Goal: Task Accomplishment & Management: Use online tool/utility

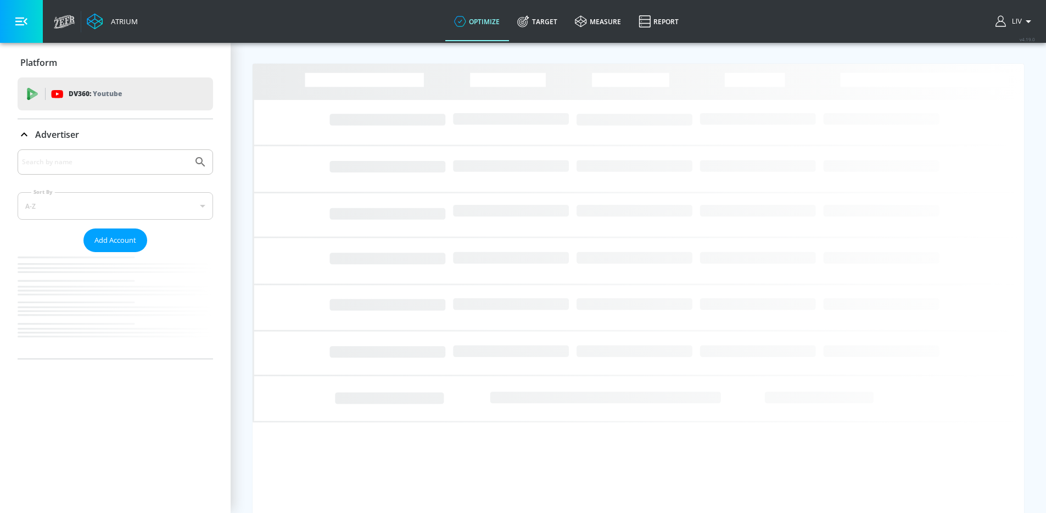
click at [181, 159] on input "Search by name" at bounding box center [105, 162] width 166 height 14
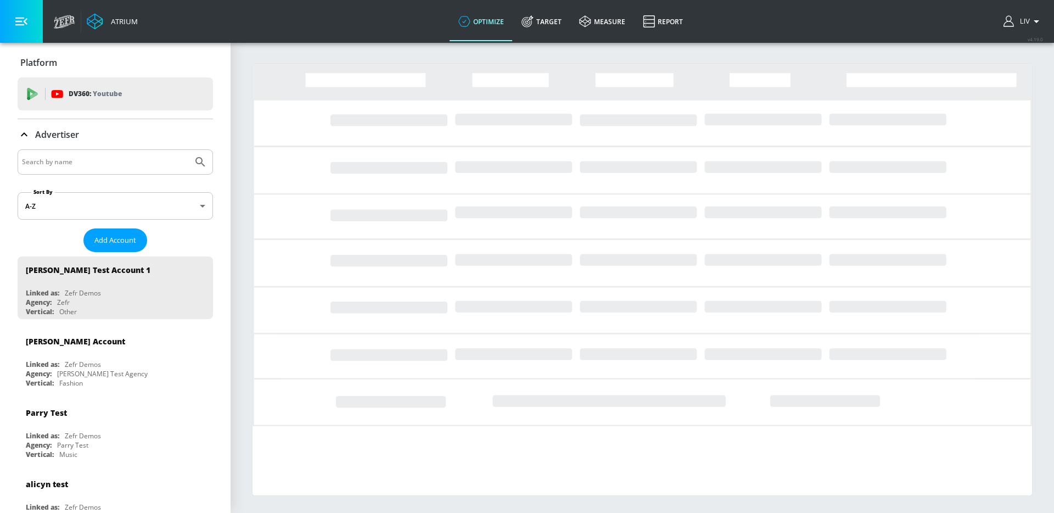
click at [156, 169] on input "Search by name" at bounding box center [105, 162] width 166 height 14
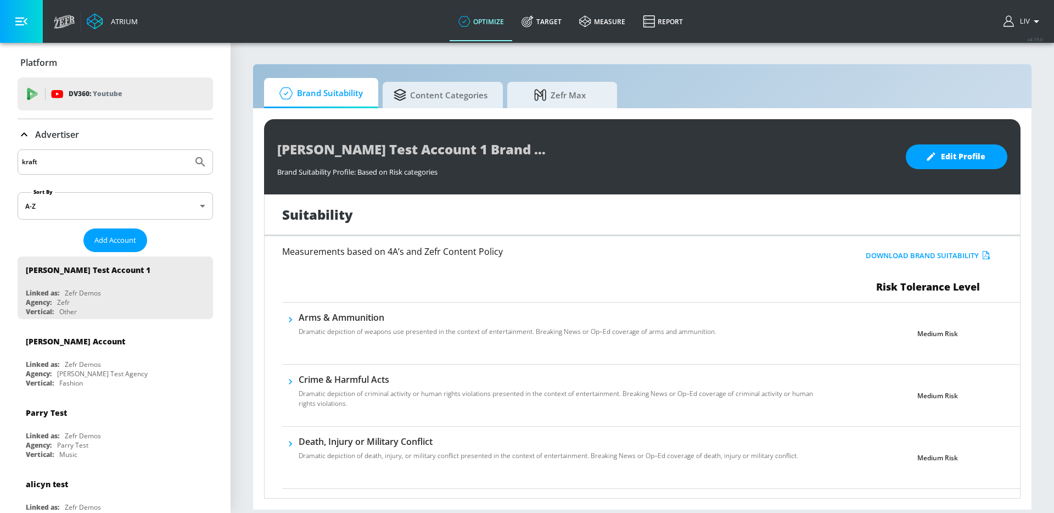
type input "kraft"
click at [188, 150] on button "Submit Search" at bounding box center [200, 162] width 24 height 24
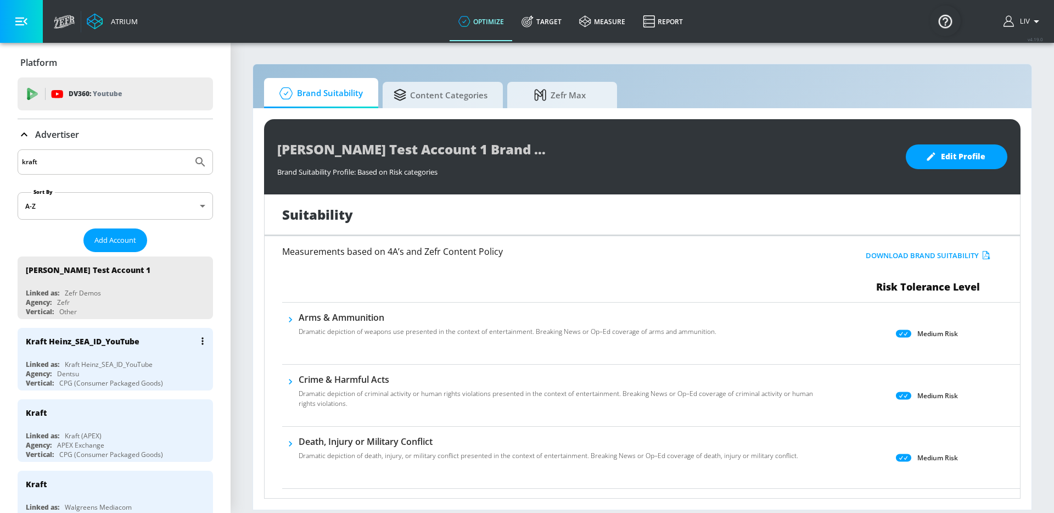
click at [150, 352] on div "Kraft Heinz_SEA_ID_YouTube" at bounding box center [118, 341] width 184 height 26
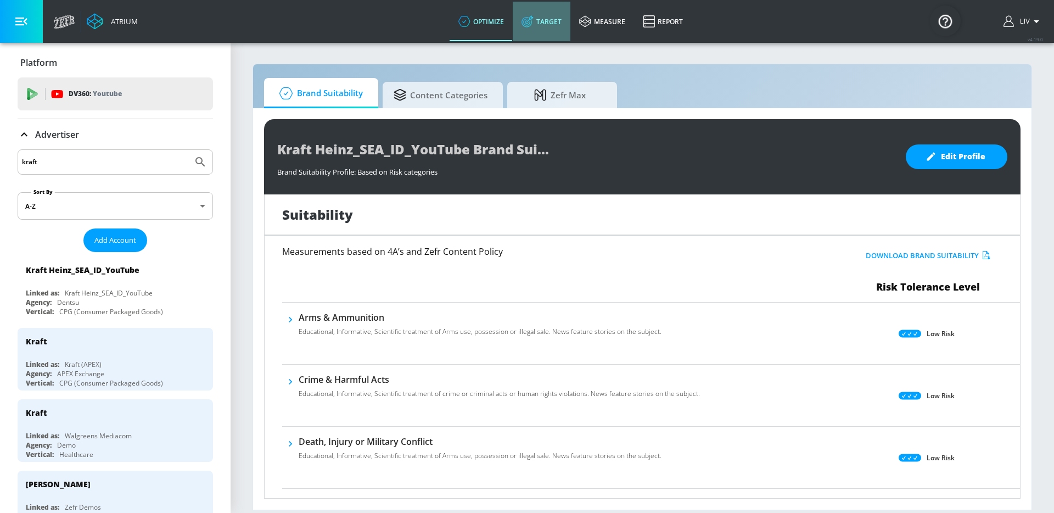
click at [535, 20] on link "Target" at bounding box center [542, 22] width 58 height 40
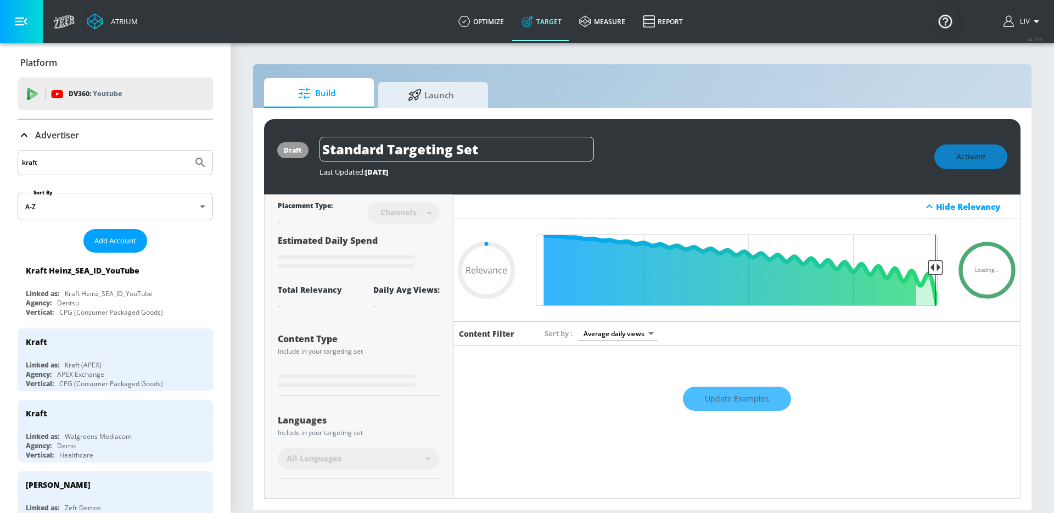
type input "0.05"
click at [452, 94] on span "Launch" at bounding box center [430, 93] width 83 height 26
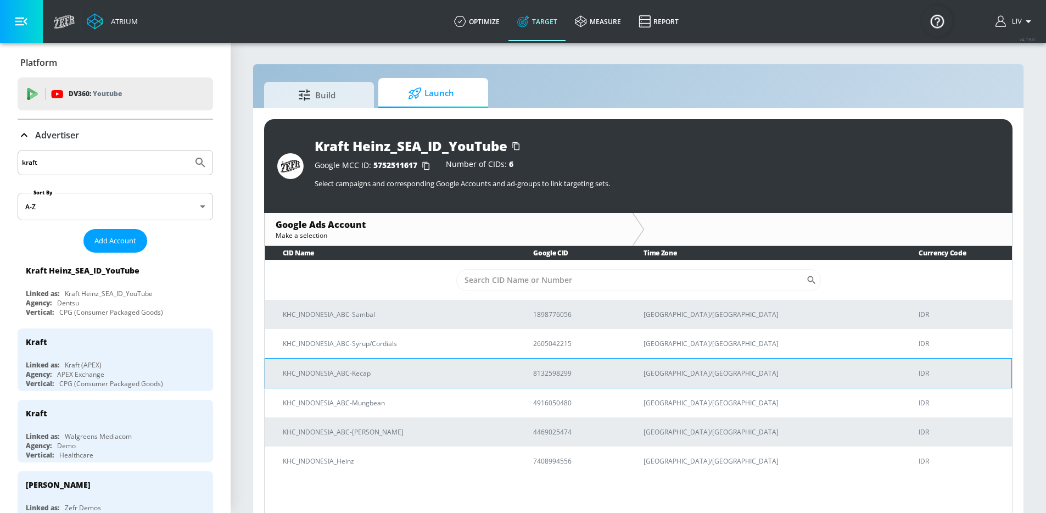
click at [433, 367] on p "KHC_INDONESIA_ABC-Kecap" at bounding box center [395, 373] width 224 height 12
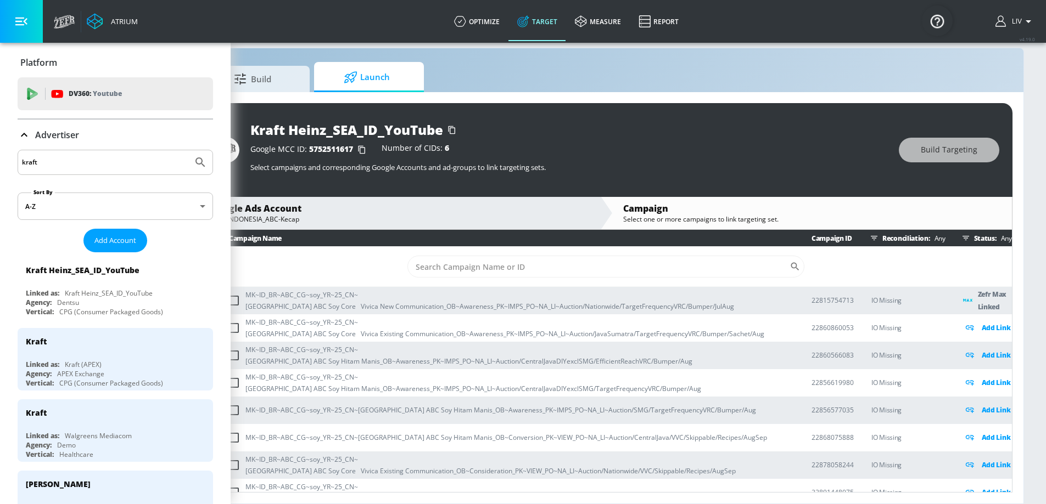
click at [663, 62] on div "Build Launch" at bounding box center [606, 77] width 812 height 30
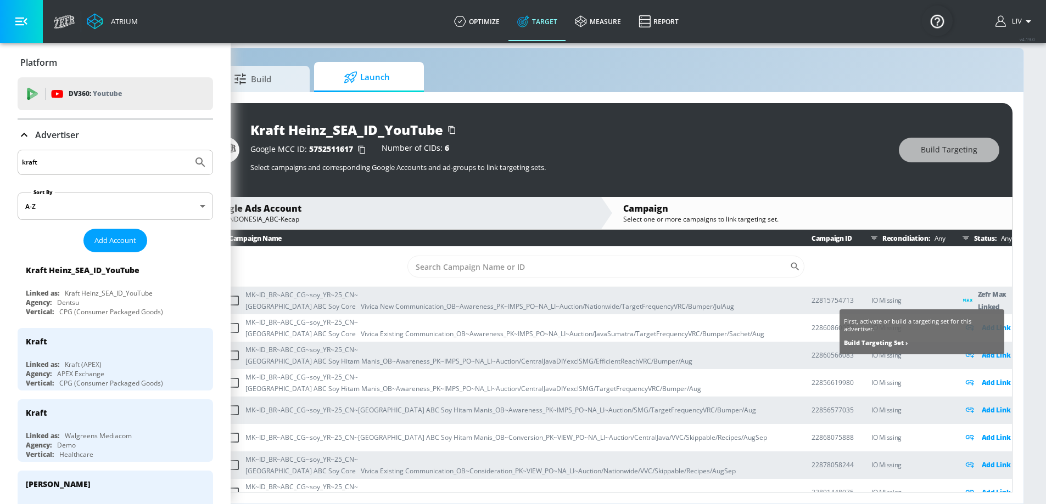
click at [984, 322] on div "Add Link" at bounding box center [987, 328] width 49 height 13
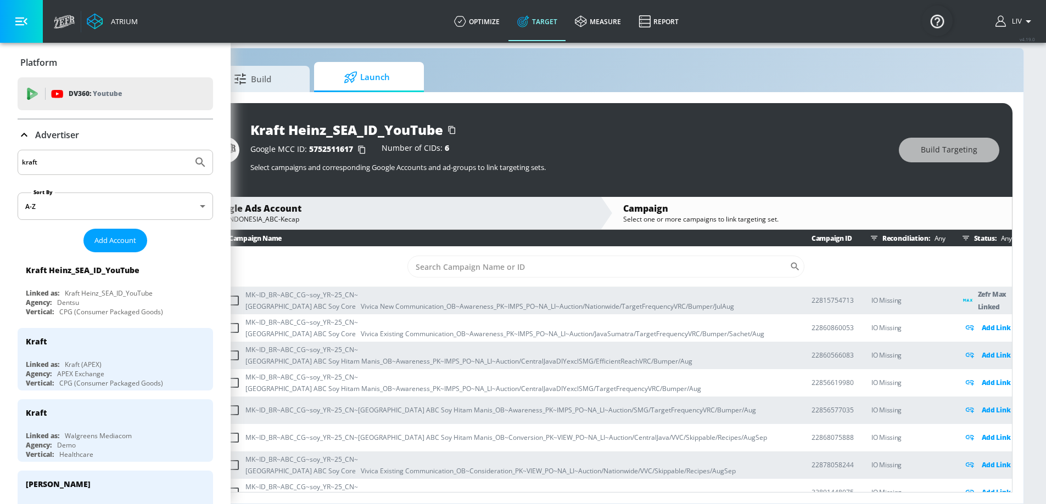
scroll to position [24, 0]
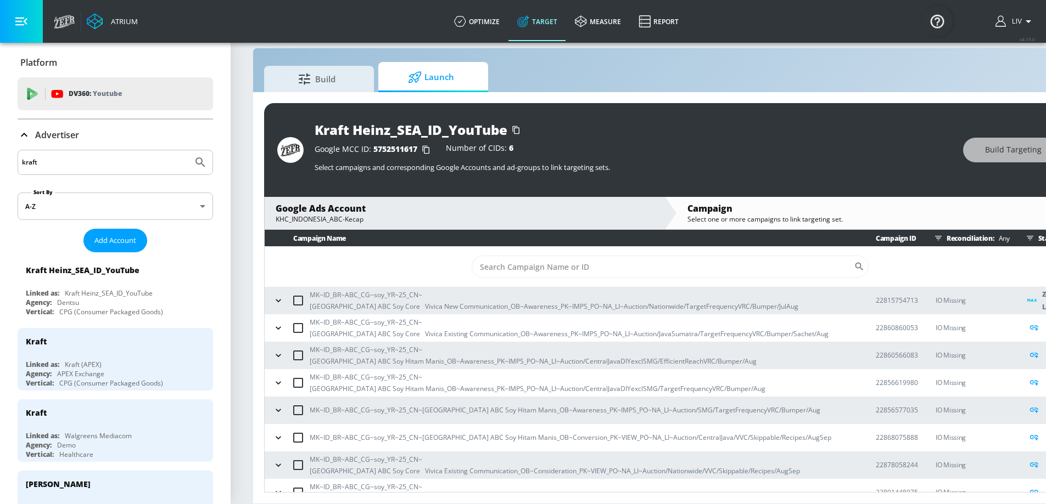
click at [277, 327] on icon "button" at bounding box center [278, 328] width 5 height 3
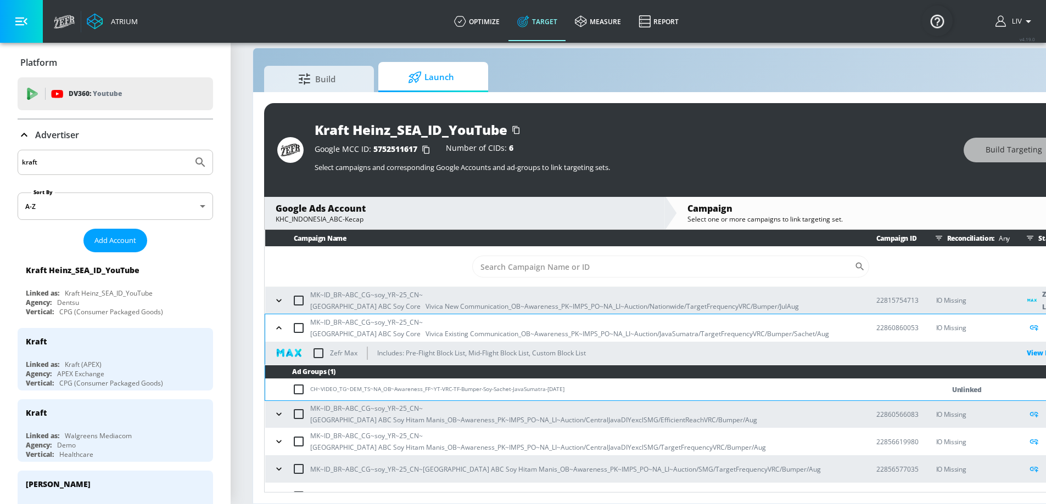
click at [313, 344] on input "checkbox" at bounding box center [318, 353] width 23 height 23
checkbox input "true"
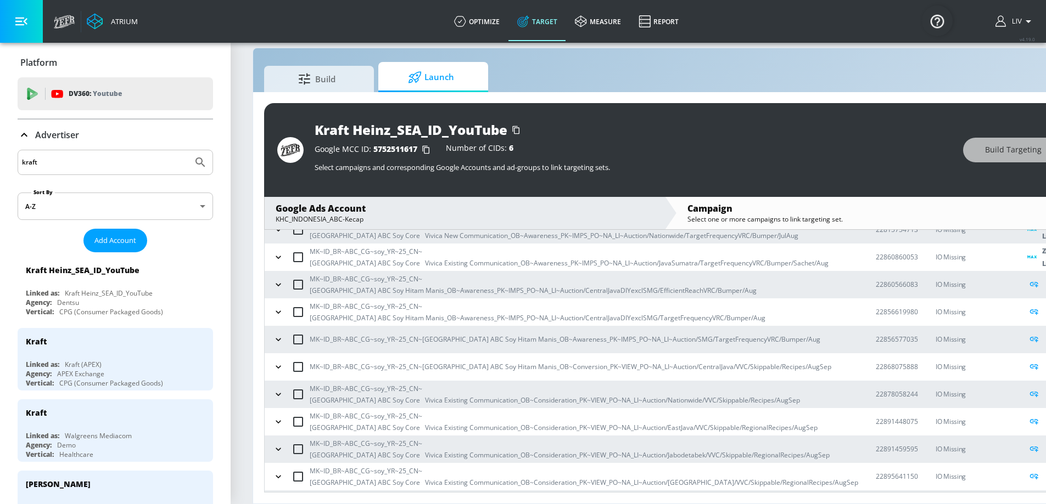
scroll to position [71, 0]
click at [284, 386] on button "button" at bounding box center [278, 394] width 16 height 16
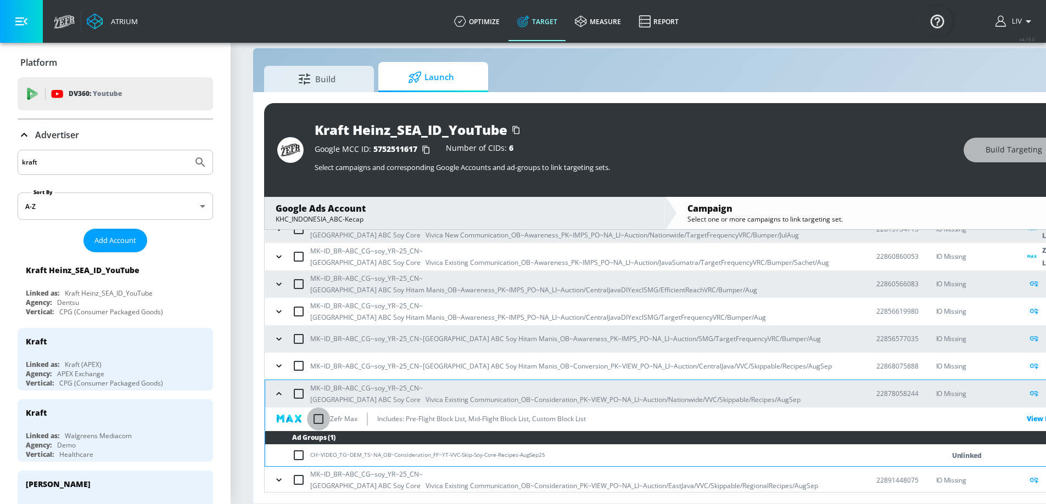
click at [318, 408] on input "checkbox" at bounding box center [318, 419] width 23 height 23
checkbox input "true"
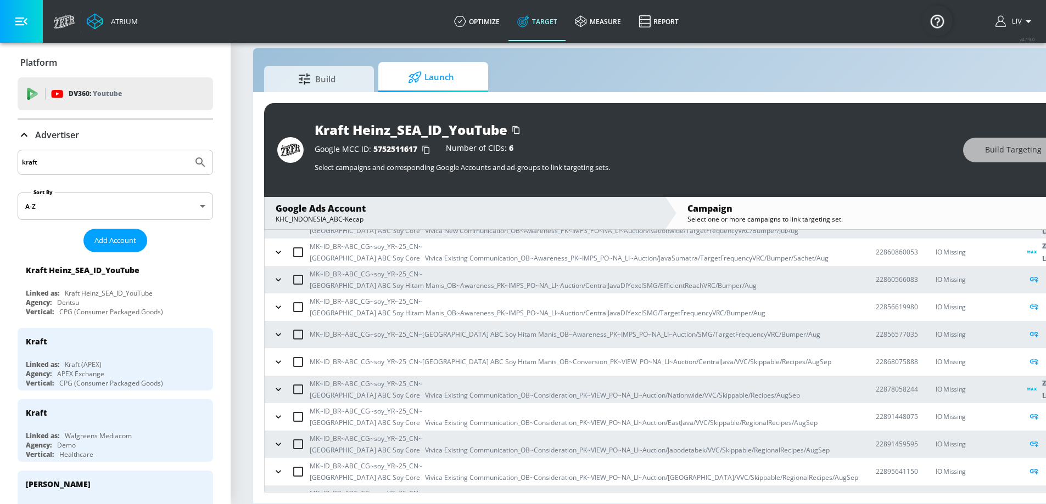
scroll to position [0, 0]
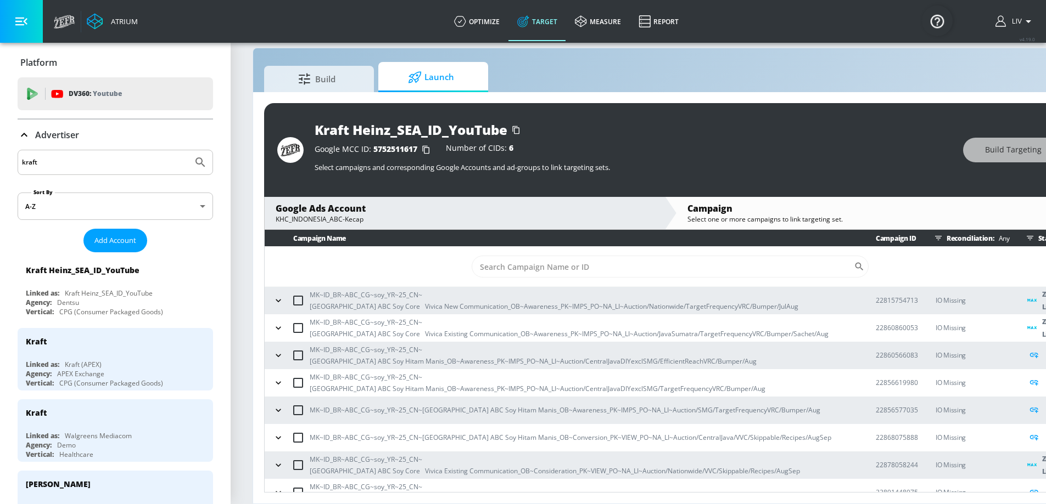
click at [281, 295] on icon "button" at bounding box center [278, 300] width 11 height 11
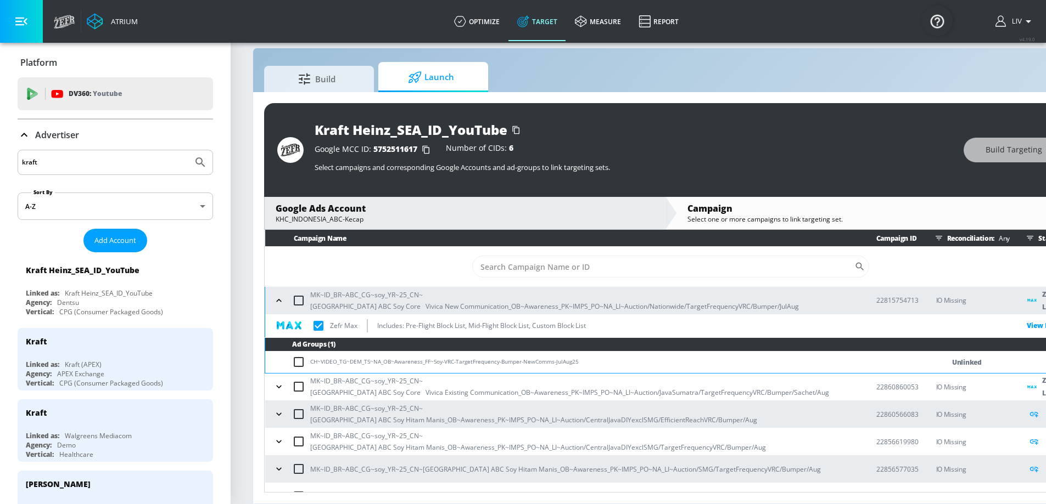
click at [284, 406] on button "button" at bounding box center [279, 414] width 16 height 16
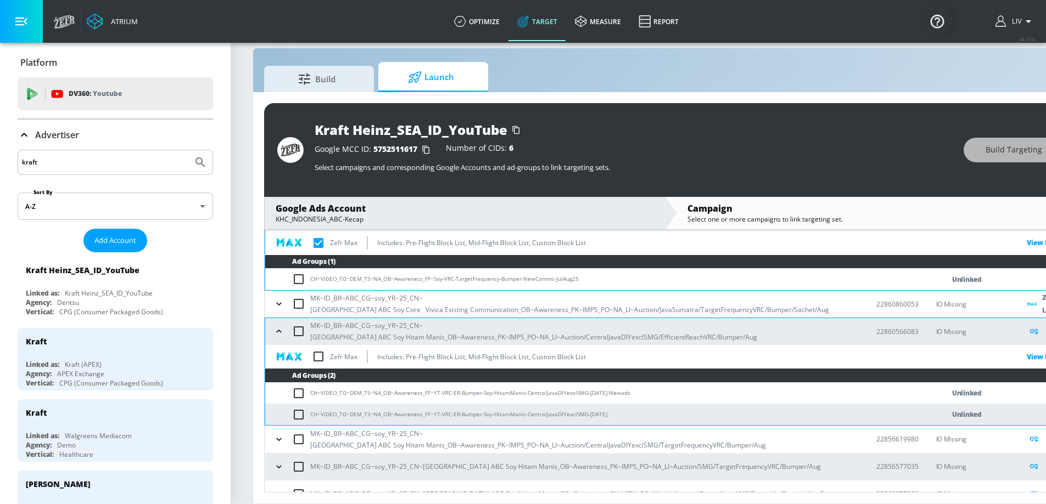
scroll to position [86, 0]
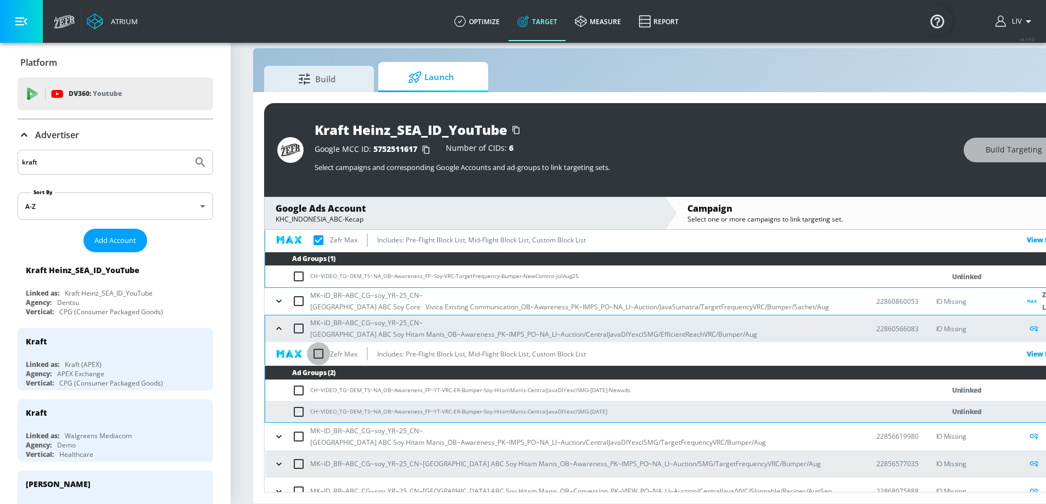
click at [324, 346] on input "checkbox" at bounding box center [318, 354] width 23 height 23
checkbox input "true"
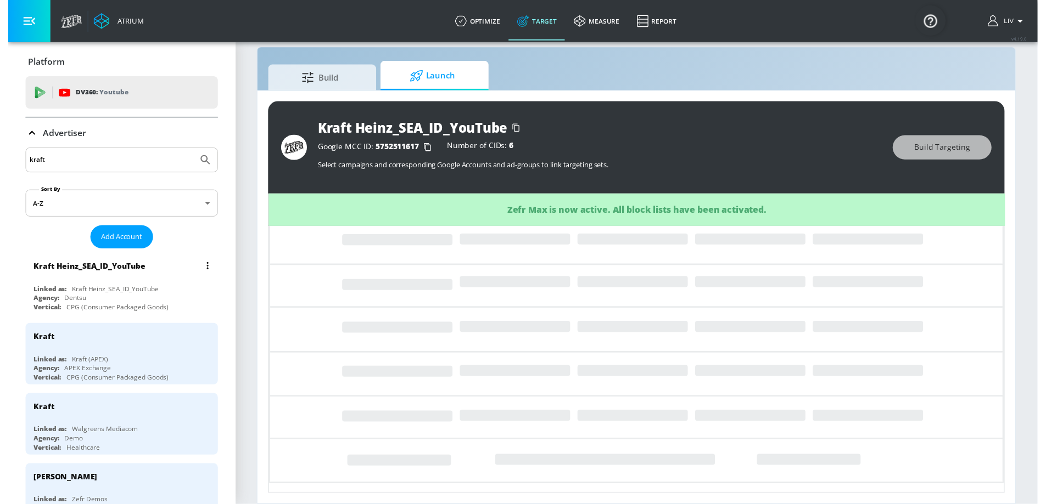
scroll to position [24, 0]
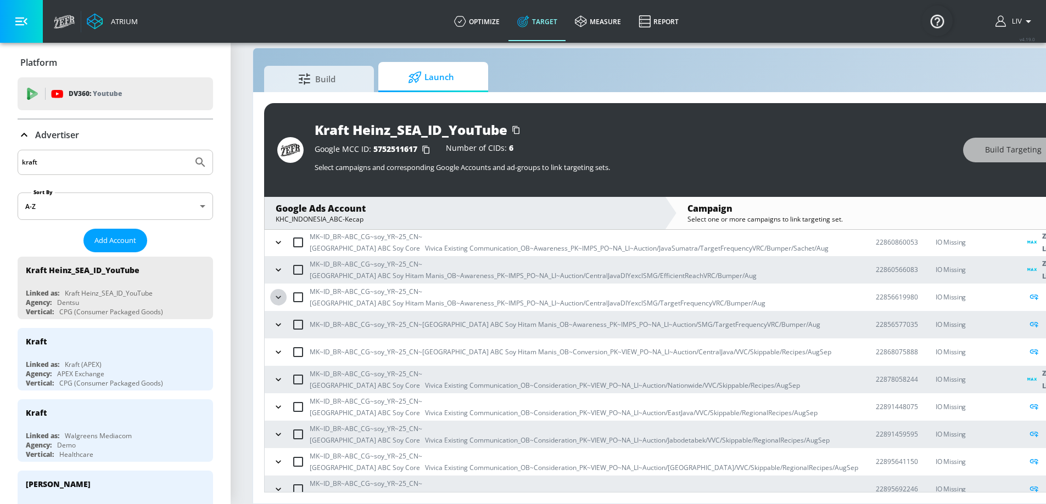
click at [280, 295] on button "button" at bounding box center [278, 297] width 16 height 16
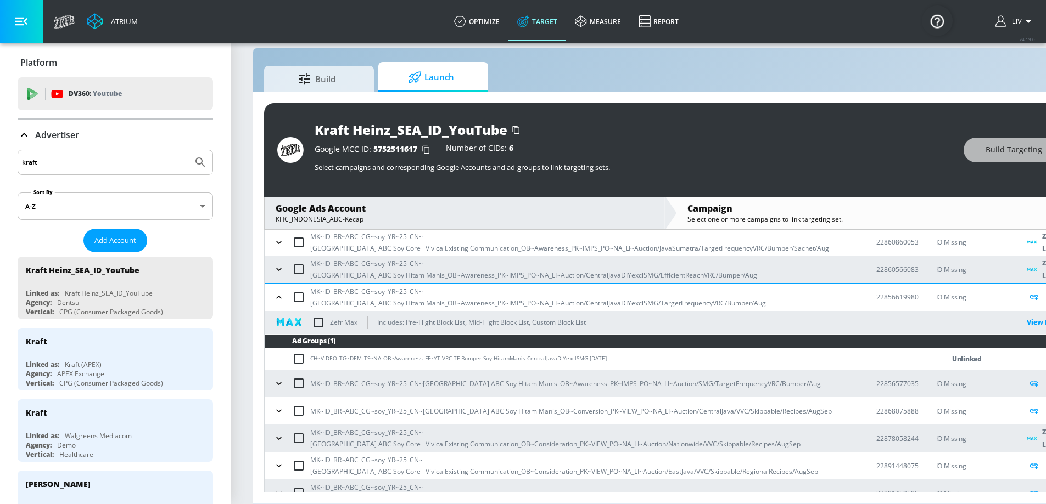
click at [321, 311] on input "checkbox" at bounding box center [318, 322] width 23 height 23
checkbox input "true"
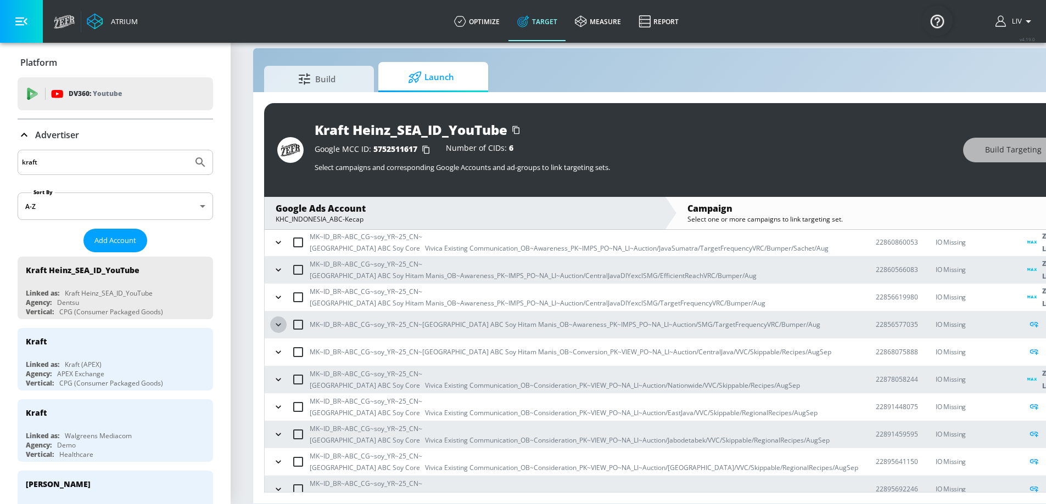
drag, startPoint x: 280, startPoint y: 319, endPoint x: 281, endPoint y: 326, distance: 6.1
click at [280, 319] on icon "button" at bounding box center [278, 324] width 11 height 11
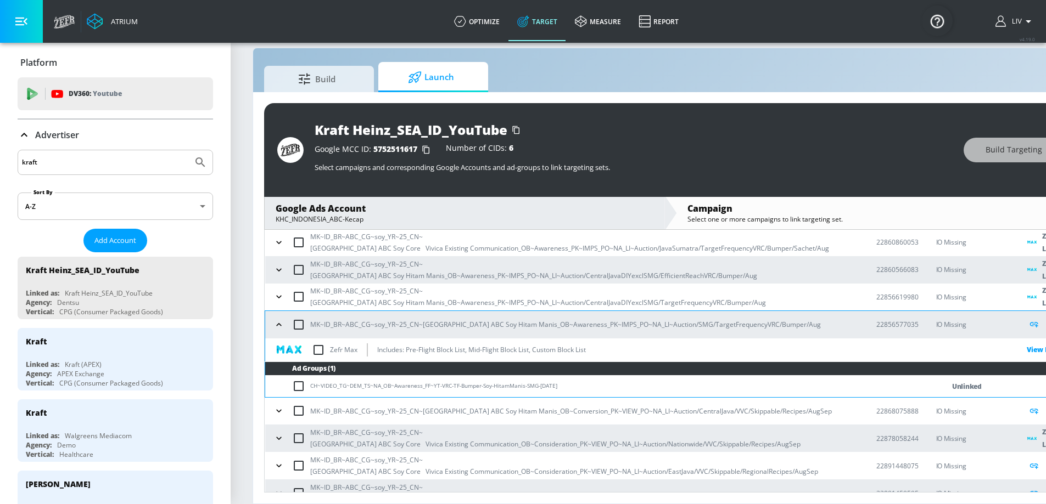
click at [314, 341] on input "checkbox" at bounding box center [318, 350] width 23 height 23
checkbox input "true"
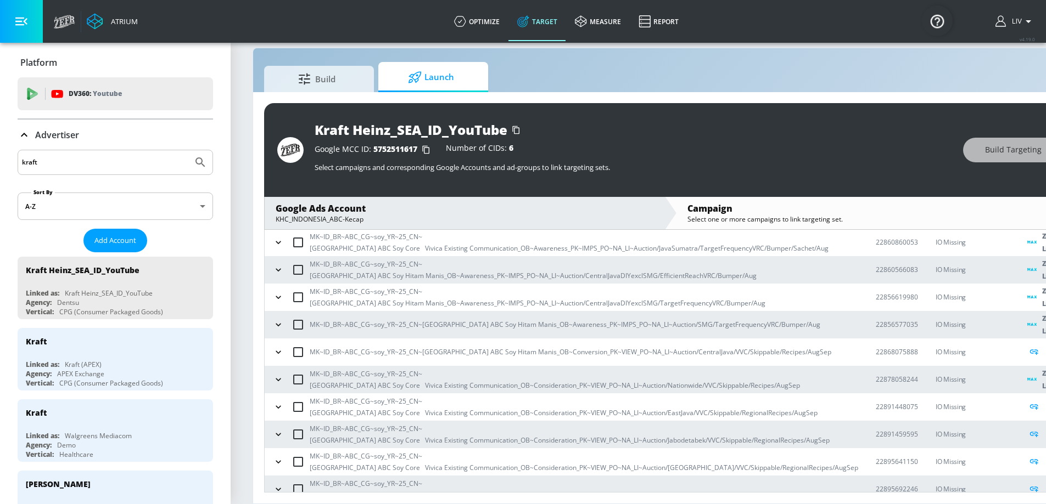
click at [272, 344] on button "button" at bounding box center [278, 352] width 16 height 16
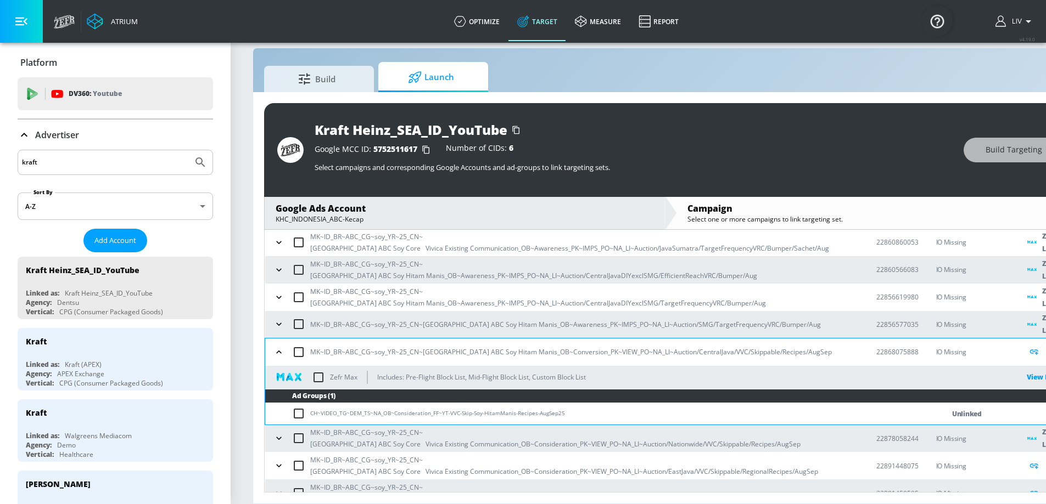
click at [318, 373] on input "checkbox" at bounding box center [318, 377] width 23 height 23
checkbox input "true"
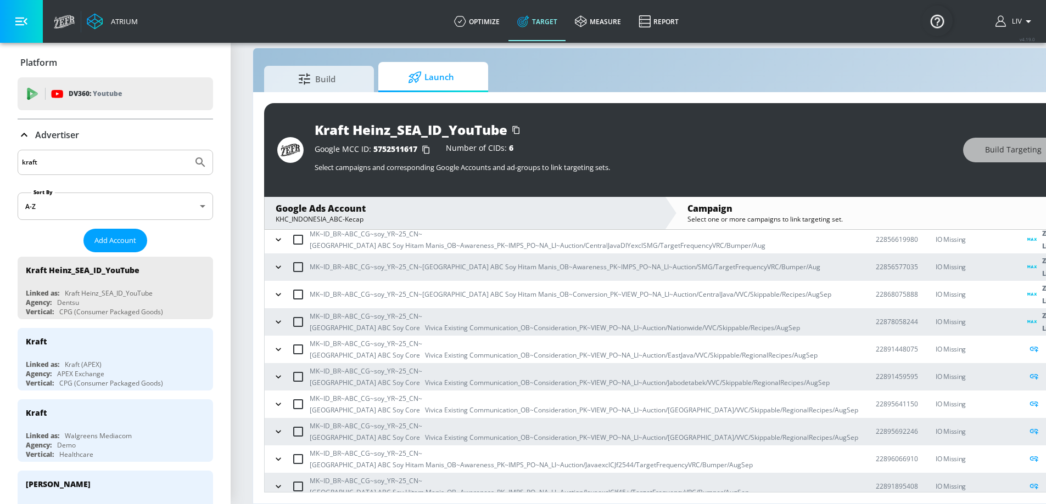
click at [287, 343] on input "checkbox" at bounding box center [298, 349] width 23 height 23
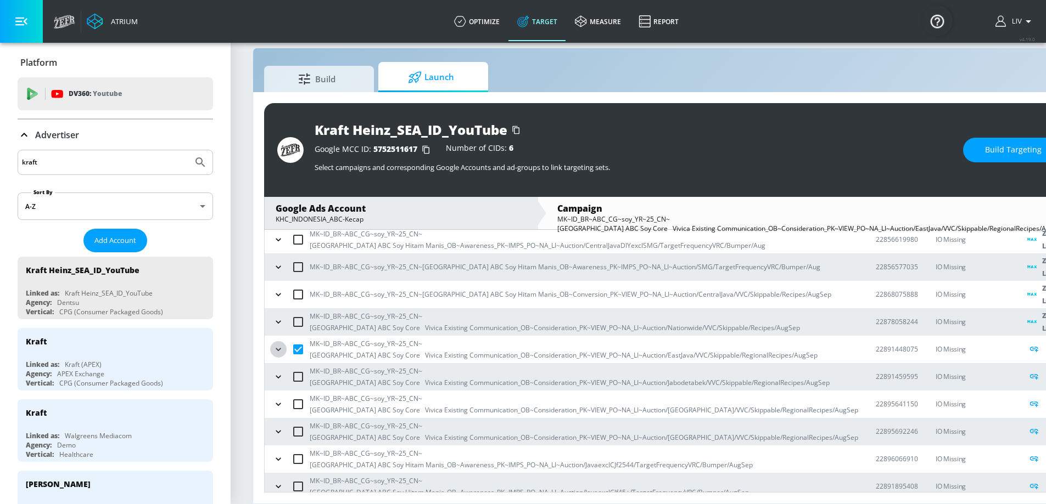
click at [281, 345] on icon "button" at bounding box center [278, 349] width 11 height 11
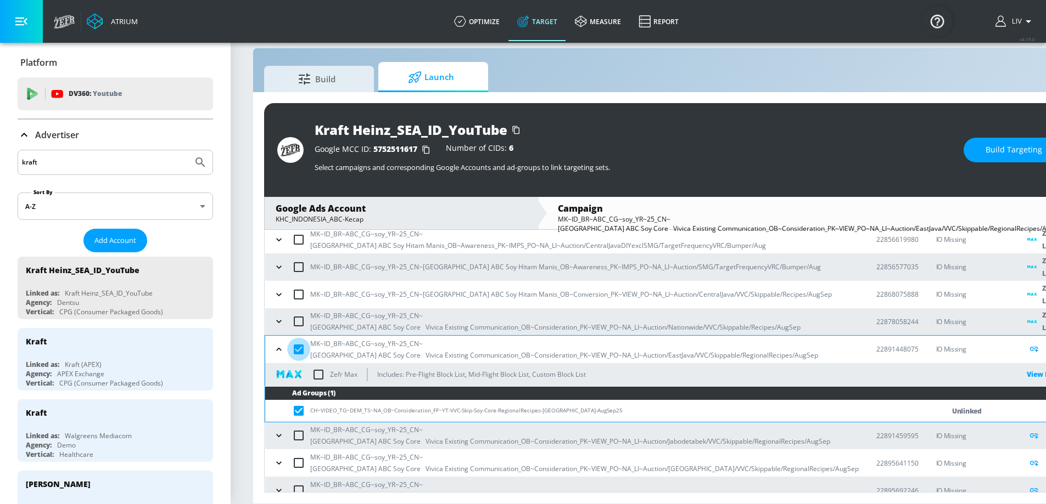
click at [288, 344] on input "checkbox" at bounding box center [298, 349] width 23 height 23
checkbox input "false"
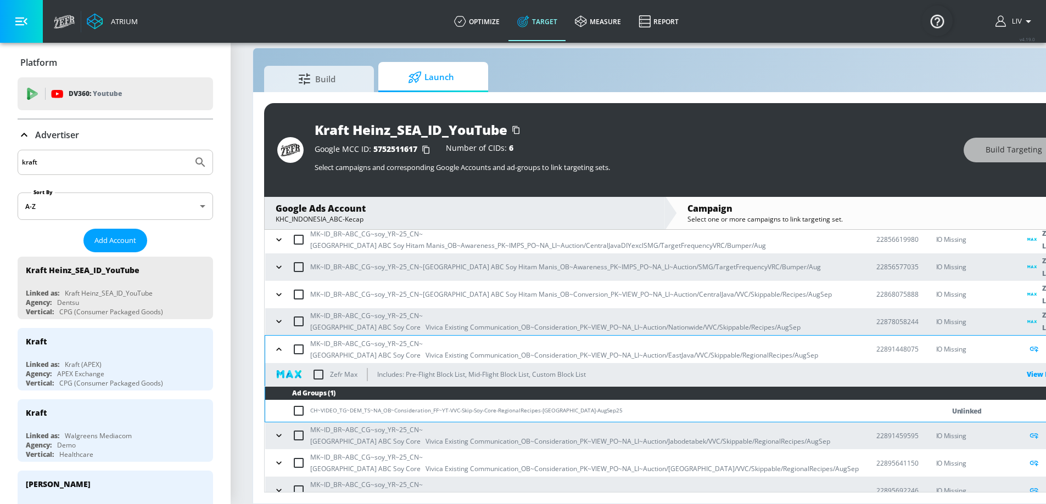
click at [311, 363] on input "checkbox" at bounding box center [318, 374] width 23 height 23
checkbox input "true"
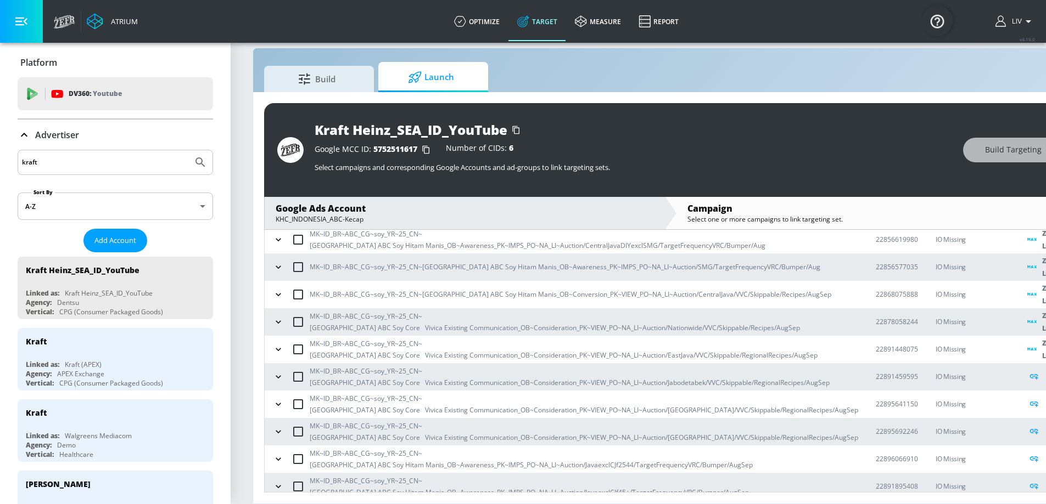
click at [284, 371] on button "button" at bounding box center [278, 377] width 16 height 16
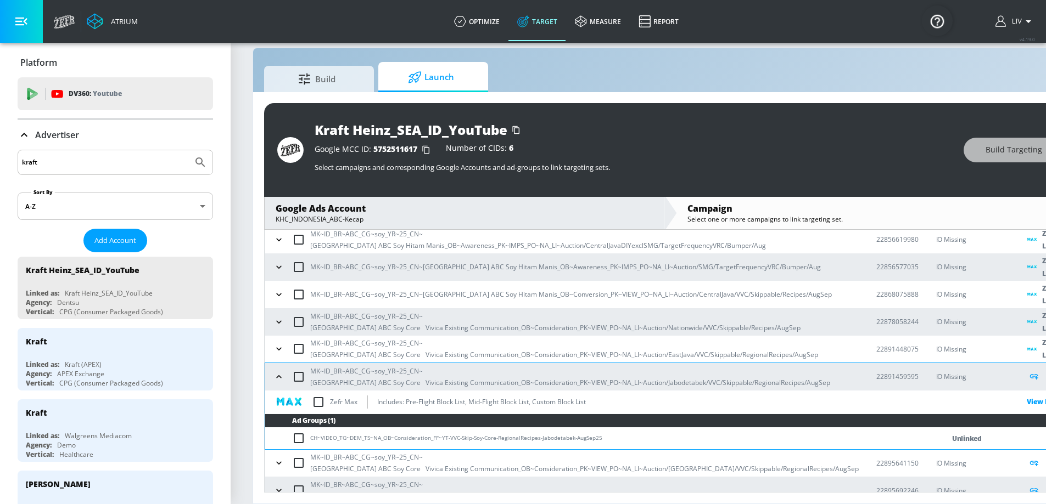
click at [311, 394] on input "checkbox" at bounding box center [318, 402] width 23 height 23
checkbox input "true"
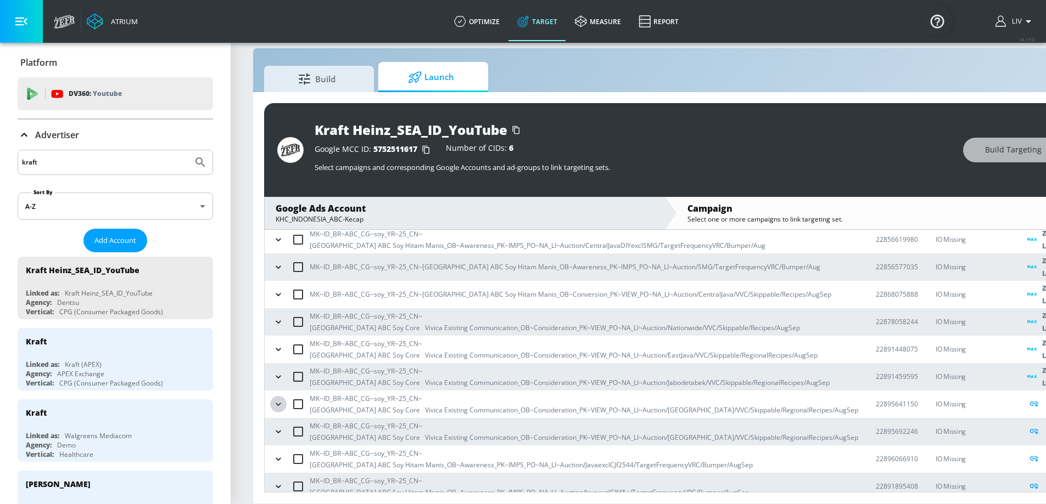
click at [282, 402] on button "button" at bounding box center [278, 404] width 16 height 16
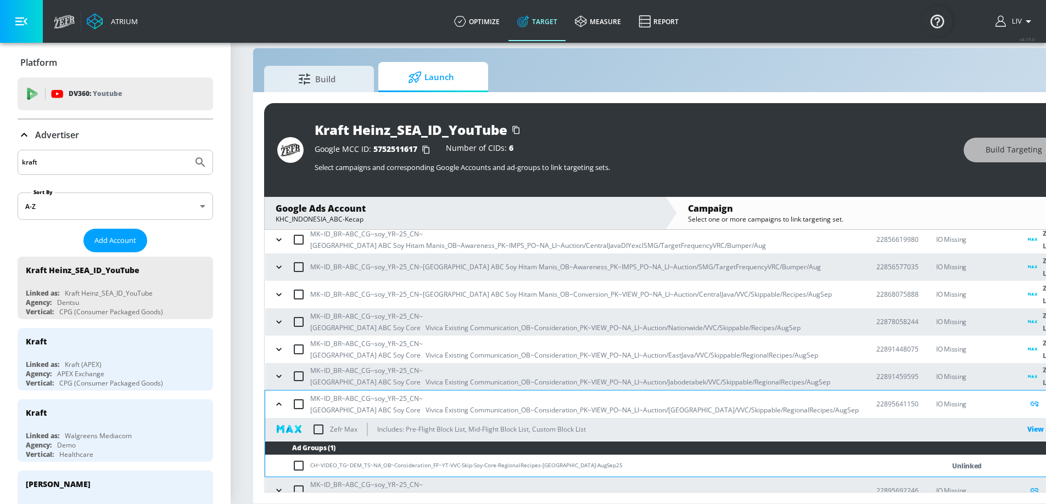
click at [314, 424] on input "checkbox" at bounding box center [318, 429] width 23 height 23
checkbox input "true"
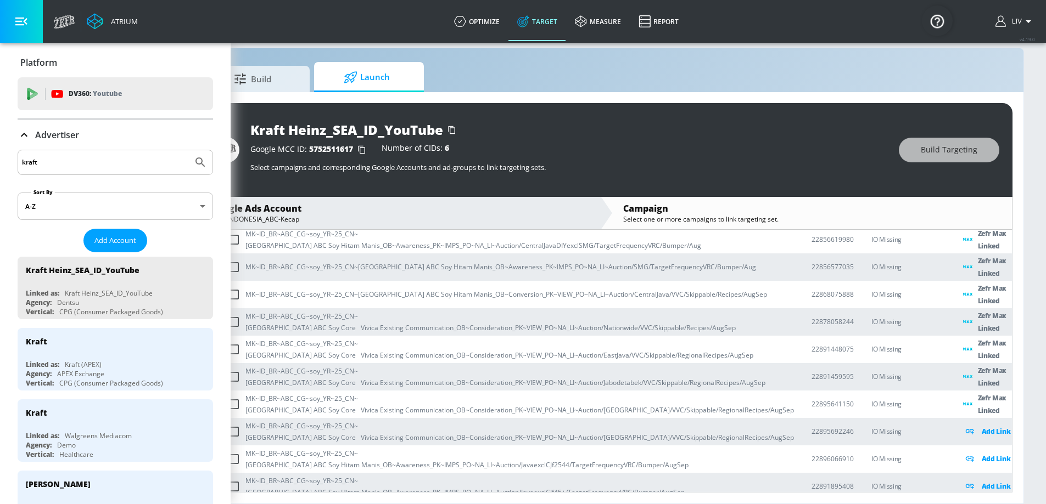
scroll to position [0, 0]
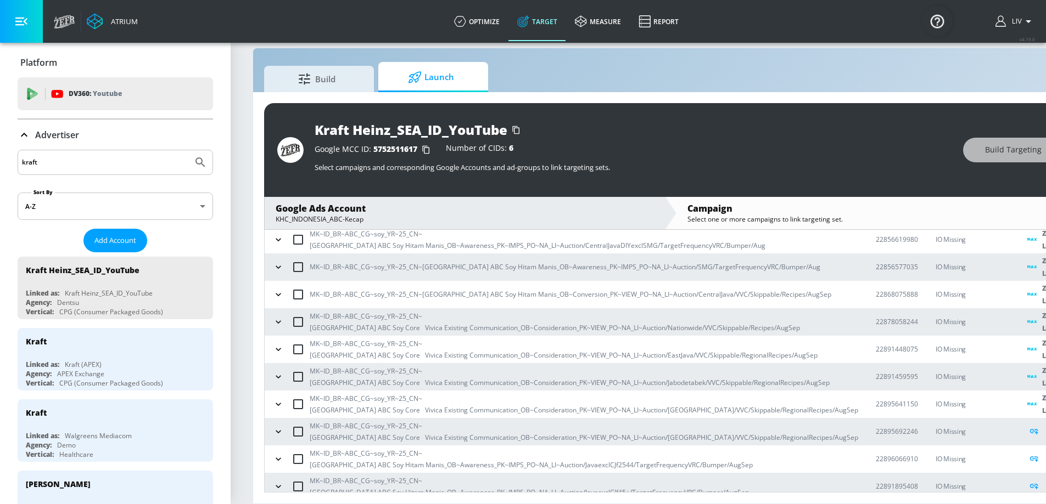
click at [275, 427] on icon "button" at bounding box center [278, 432] width 11 height 11
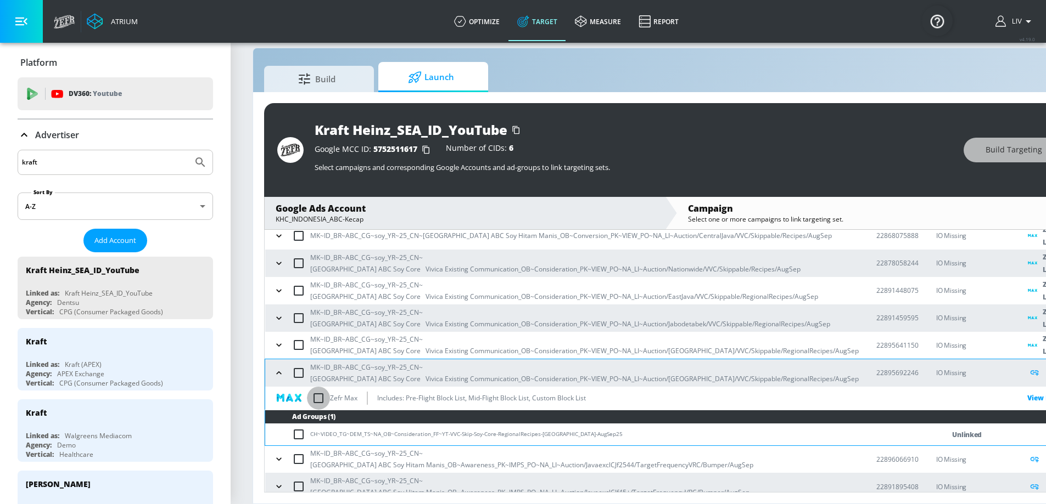
click at [319, 396] on input "checkbox" at bounding box center [318, 398] width 23 height 23
checkbox input "true"
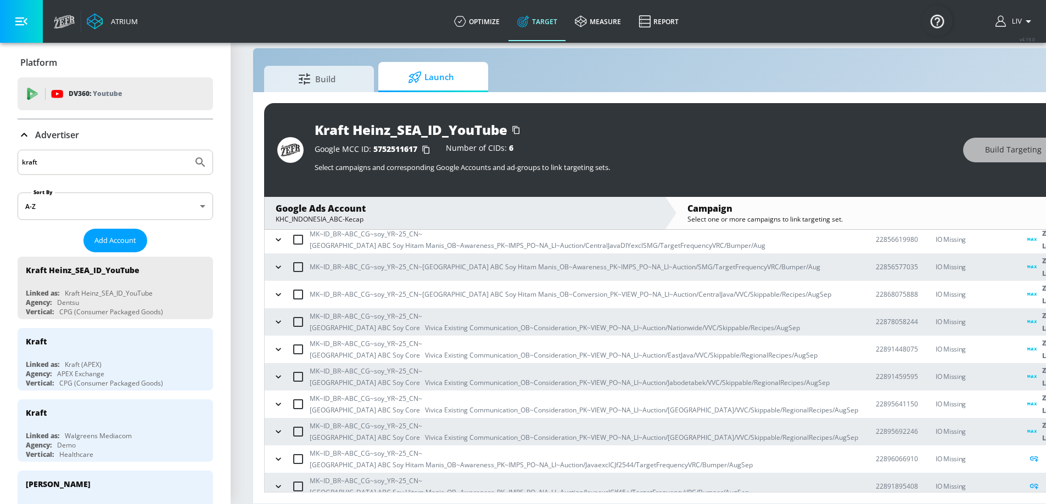
click at [282, 454] on icon "button" at bounding box center [278, 459] width 11 height 11
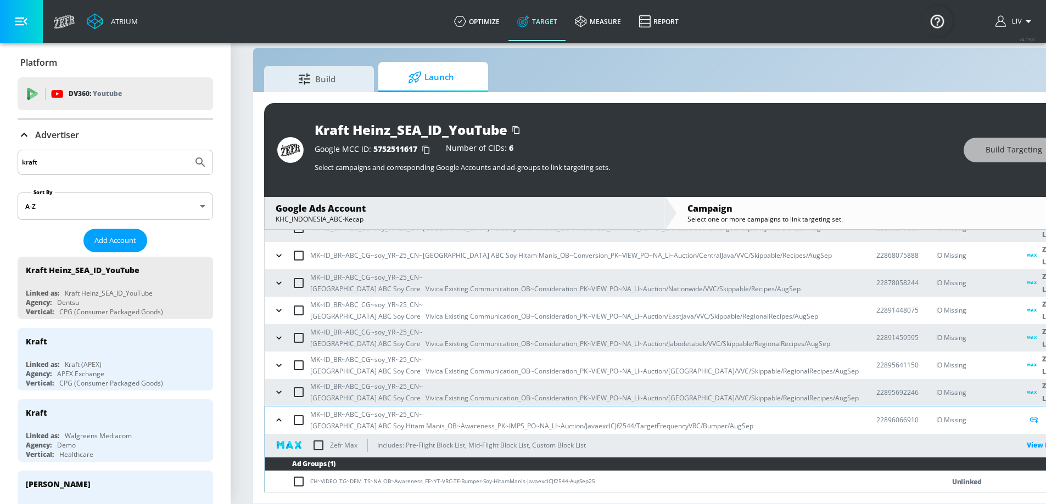
click at [319, 436] on input "checkbox" at bounding box center [318, 445] width 23 height 23
checkbox input "true"
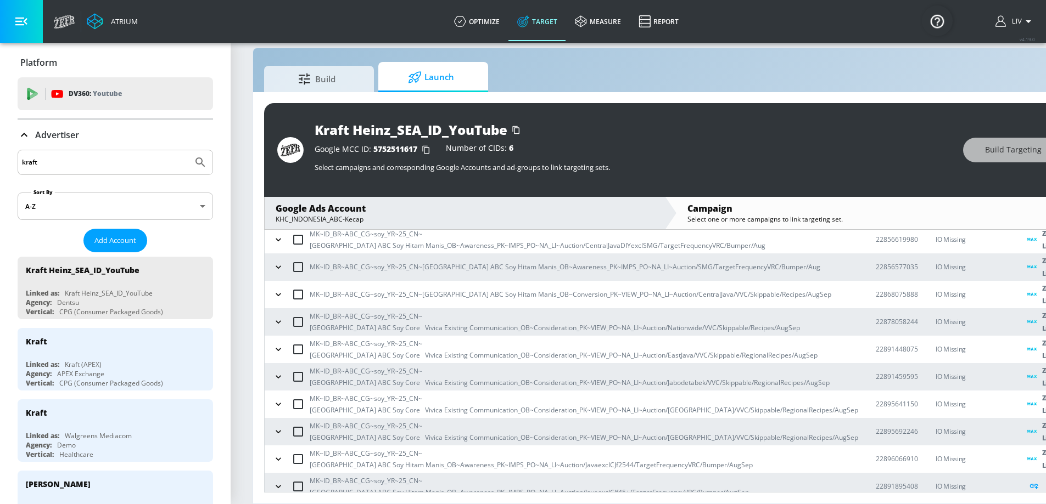
click at [277, 481] on icon "button" at bounding box center [278, 486] width 11 height 11
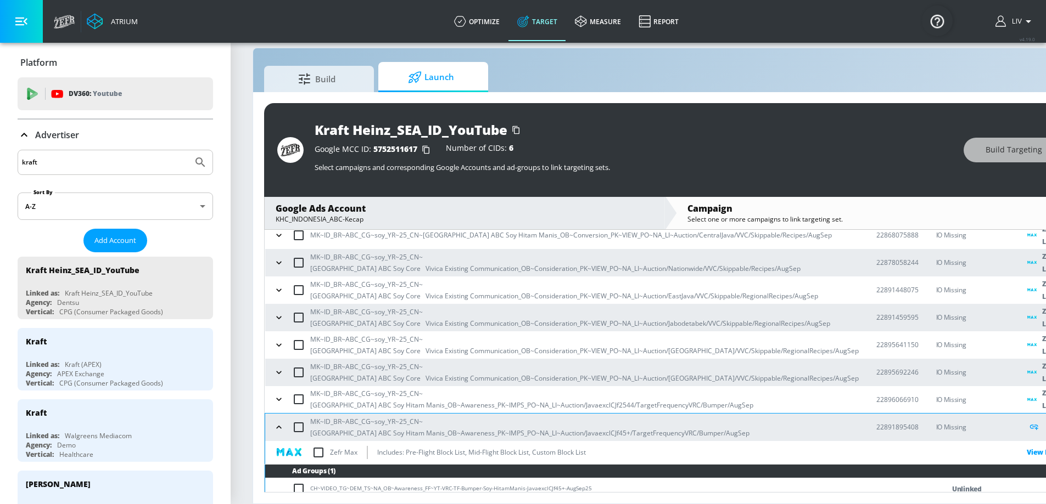
click at [311, 444] on input "checkbox" at bounding box center [318, 452] width 23 height 23
checkbox input "true"
